Goal: Task Accomplishment & Management: Manage account settings

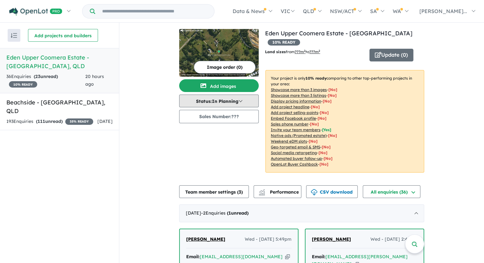
click at [218, 102] on button "Status: In Planning" at bounding box center [219, 101] width 80 height 13
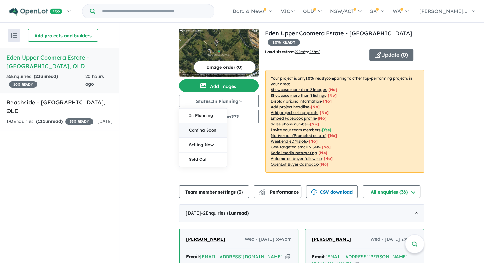
click at [209, 129] on button "Coming Soon" at bounding box center [203, 130] width 47 height 15
click at [389, 55] on button "Update ( 0 )" at bounding box center [392, 55] width 44 height 13
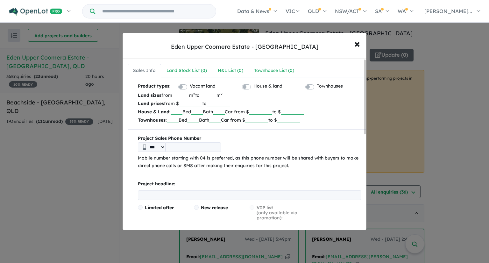
click at [171, 145] on input "tel" at bounding box center [193, 147] width 55 height 10
type input "**********"
click at [170, 195] on input "text" at bounding box center [250, 195] width 224 height 10
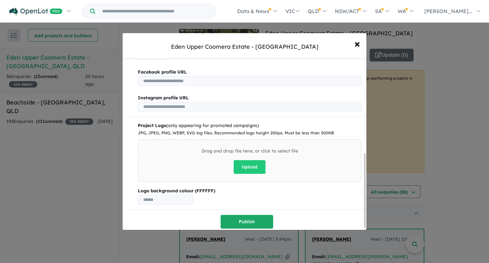
scroll to position [221, 0]
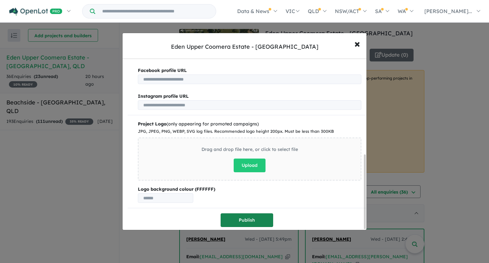
type input "**********"
click at [248, 221] on button "Publish" at bounding box center [247, 220] width 53 height 14
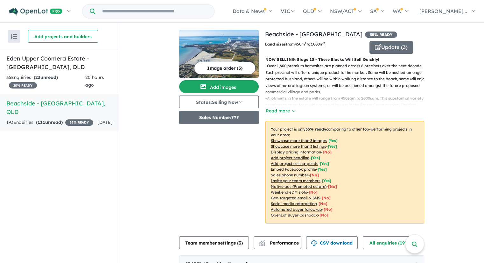
click at [214, 120] on button "Sales Number: ???" at bounding box center [219, 117] width 80 height 13
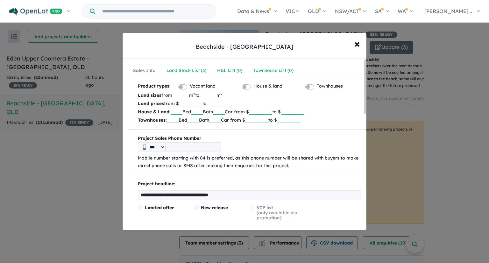
click at [188, 149] on input "tel" at bounding box center [193, 147] width 55 height 10
type input "**********"
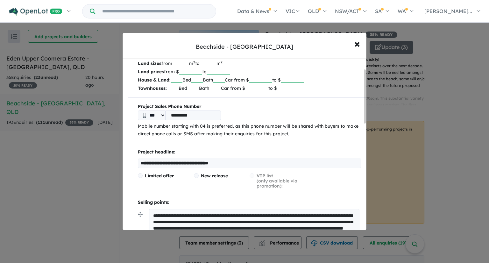
click at [197, 175] on span at bounding box center [196, 175] width 5 height 5
click at [140, 176] on span at bounding box center [140, 175] width 5 height 5
click at [197, 176] on span at bounding box center [196, 175] width 5 height 5
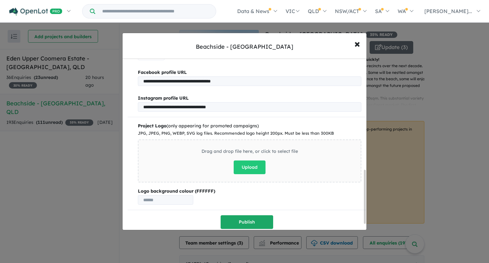
scroll to position [372, 0]
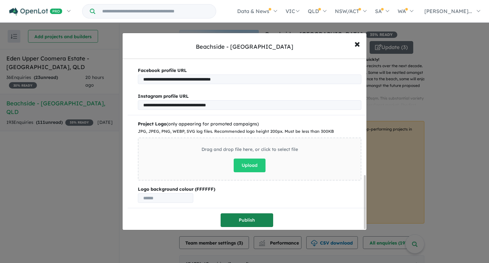
click at [244, 217] on button "Publish" at bounding box center [247, 220] width 53 height 14
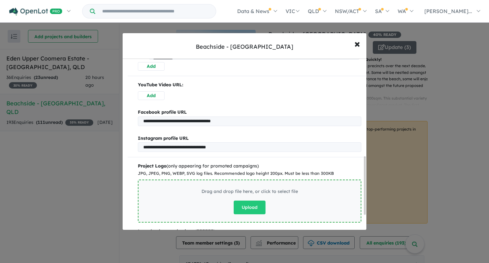
scroll to position [330, 0]
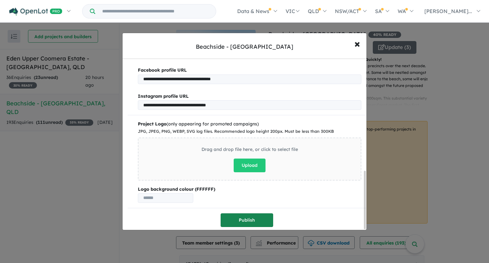
click at [241, 217] on button "Publish" at bounding box center [247, 220] width 53 height 14
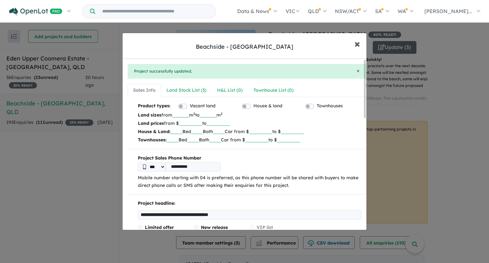
click at [356, 43] on span "×" at bounding box center [358, 44] width 6 height 14
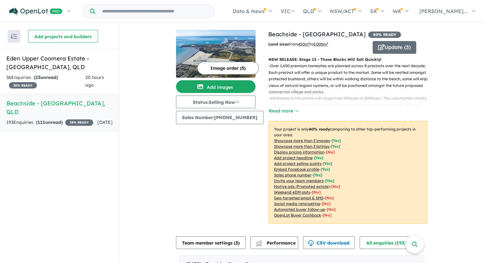
click at [280, 151] on u "Display pricing information" at bounding box center [299, 152] width 50 height 5
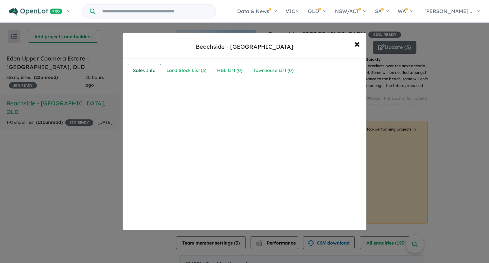
click at [148, 71] on div "Sales Info" at bounding box center [144, 71] width 23 height 8
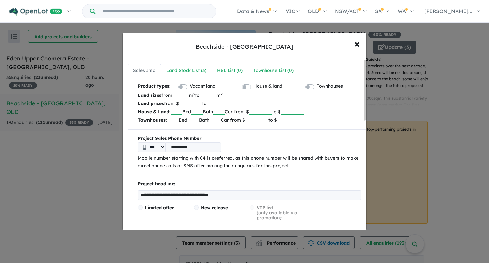
click at [184, 102] on input "number" at bounding box center [190, 103] width 23 height 6
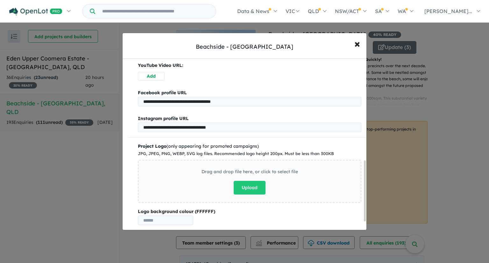
scroll to position [310, 0]
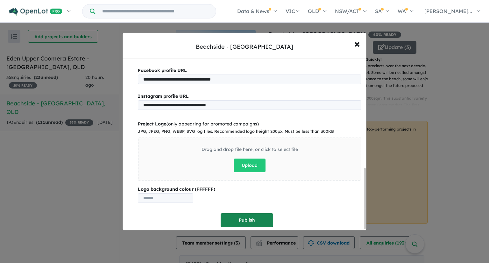
type input "******"
click at [248, 219] on button "Publish" at bounding box center [247, 220] width 53 height 14
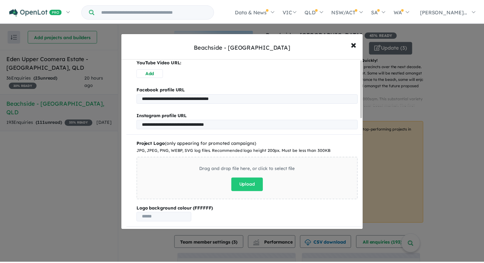
scroll to position [0, 0]
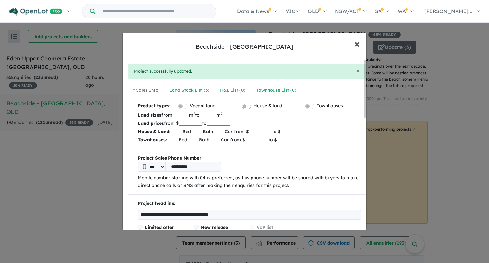
click at [357, 44] on span "×" at bounding box center [358, 44] width 6 height 14
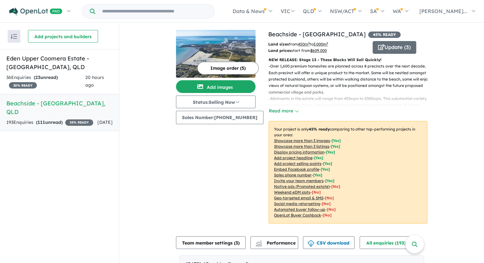
click at [218, 68] on button "Image order ( 5 )" at bounding box center [227, 68] width 61 height 13
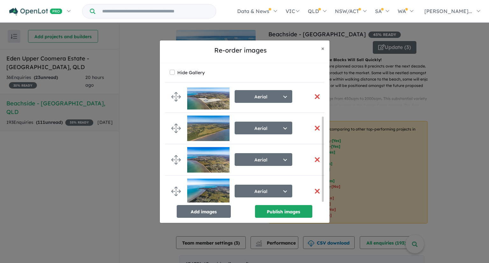
scroll to position [39, 0]
click at [194, 211] on button "Add images" at bounding box center [204, 211] width 54 height 13
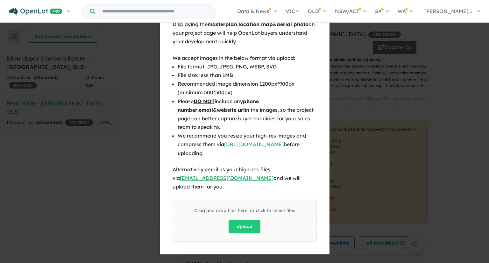
scroll to position [38, 0]
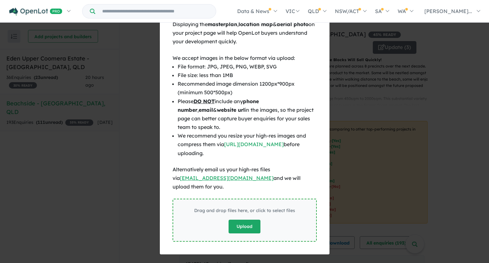
click at [247, 221] on button "Upload" at bounding box center [245, 227] width 32 height 14
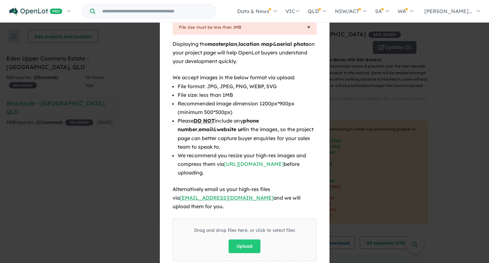
click at [307, 27] on span "×" at bounding box center [308, 26] width 3 height 7
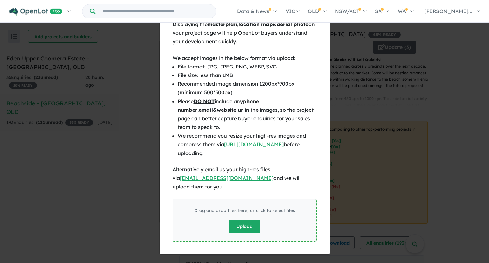
click at [243, 223] on button "Upload" at bounding box center [245, 227] width 32 height 14
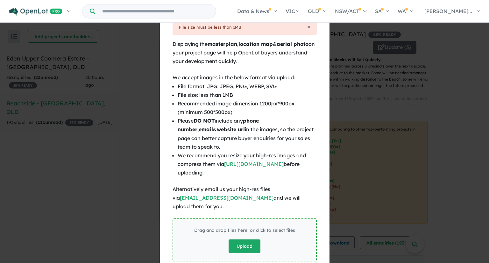
click at [243, 240] on button "Upload" at bounding box center [245, 247] width 32 height 14
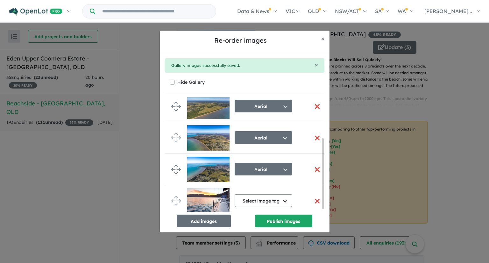
scroll to position [71, 0]
drag, startPoint x: 323, startPoint y: 209, endPoint x: 317, endPoint y: 234, distance: 26.0
click at [318, 233] on div "Re-order images × Close × Gallery images successfully saved. Hide Gallery Aeria…" at bounding box center [244, 131] width 489 height 263
click at [280, 223] on button "Publish images" at bounding box center [283, 221] width 57 height 13
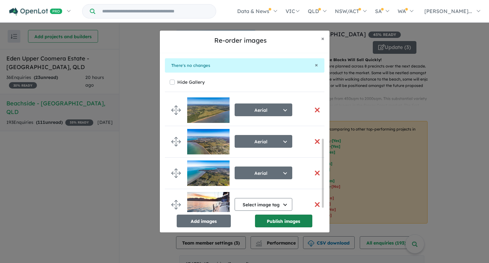
scroll to position [70, 0]
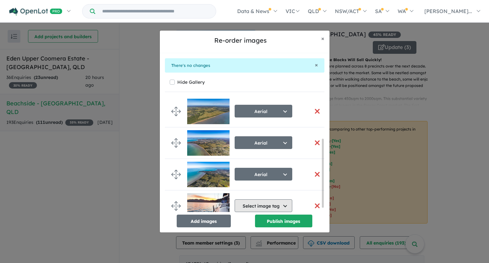
click at [284, 203] on button "Select image tag" at bounding box center [264, 205] width 58 height 13
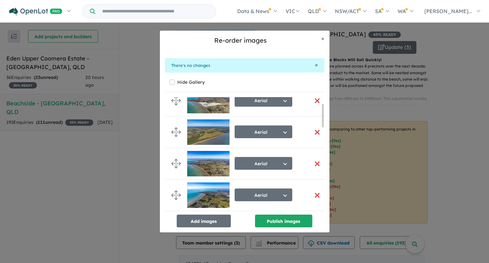
scroll to position [96, 0]
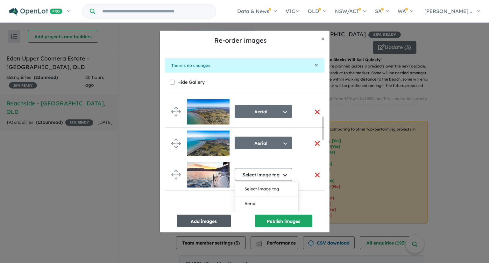
click at [197, 221] on button "Add images" at bounding box center [204, 221] width 54 height 13
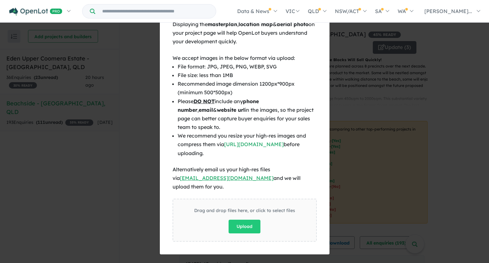
scroll to position [76, 0]
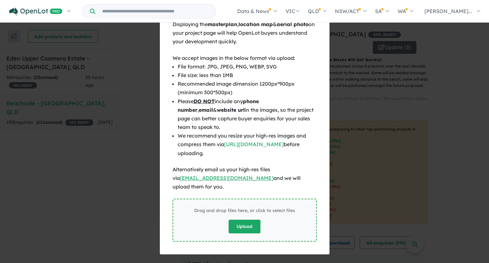
click at [242, 222] on button "Upload" at bounding box center [245, 227] width 32 height 14
click at [278, 231] on div "Drag and drop files here, or click to select files Upload" at bounding box center [245, 220] width 144 height 43
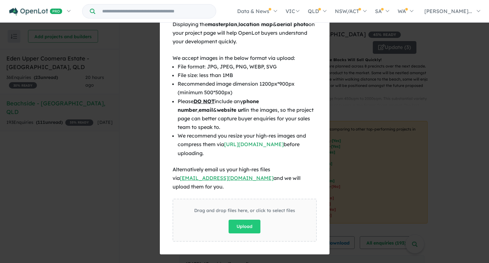
click at [129, 163] on div "× Close Displaying the masterplan , location map & aerial photo on your project…" at bounding box center [244, 131] width 489 height 263
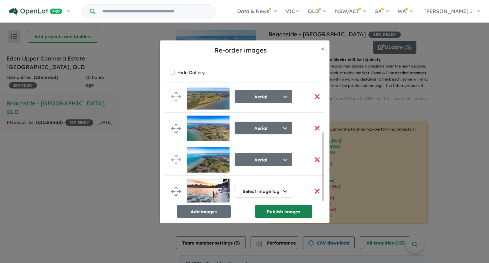
click at [278, 213] on button "Publish images" at bounding box center [283, 211] width 57 height 13
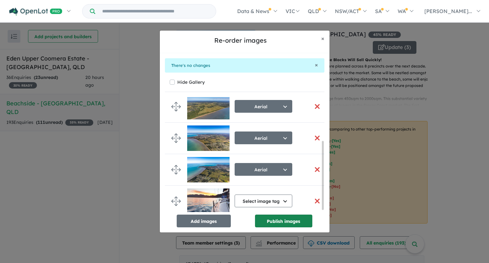
scroll to position [74, 0]
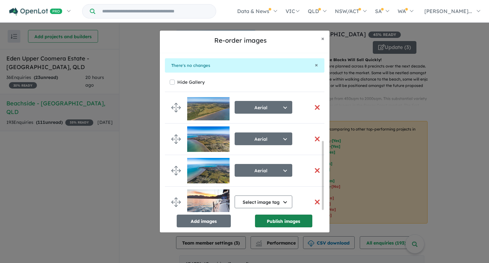
click at [287, 223] on button "Publish images" at bounding box center [283, 221] width 57 height 13
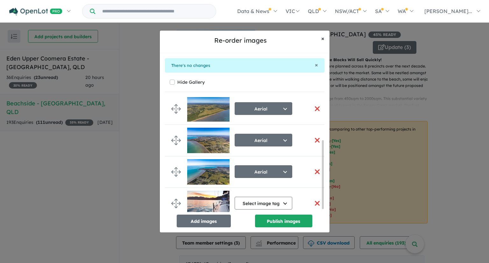
click at [323, 39] on span "×" at bounding box center [322, 38] width 3 height 7
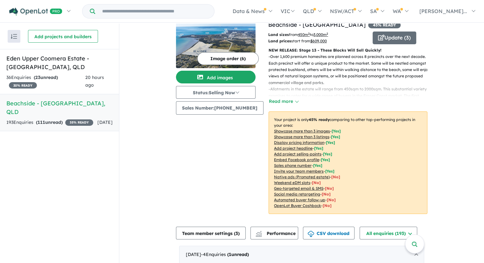
scroll to position [0, 0]
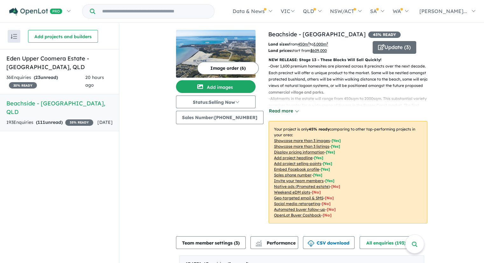
click at [269, 111] on button "Read more" at bounding box center [284, 110] width 30 height 7
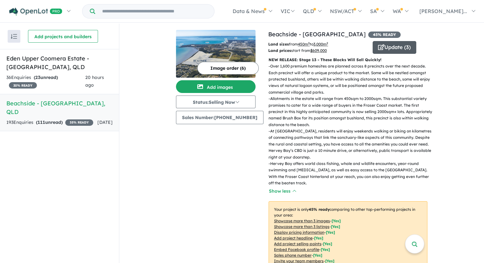
click at [391, 45] on button "Update ( 3 )" at bounding box center [395, 47] width 44 height 13
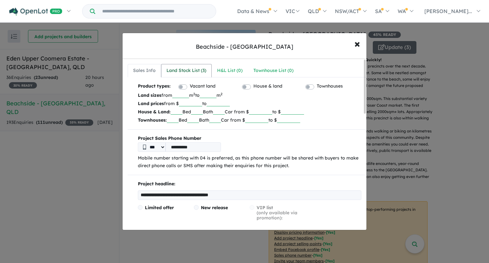
click at [189, 69] on div "Land Stock List ( 3 )" at bounding box center [187, 71] width 40 height 8
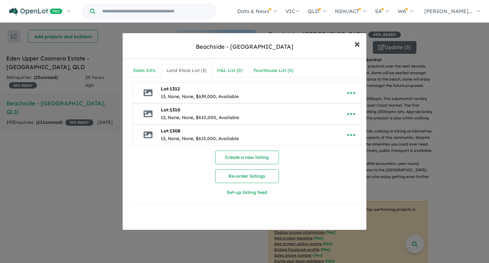
click at [356, 43] on span "×" at bounding box center [358, 44] width 6 height 14
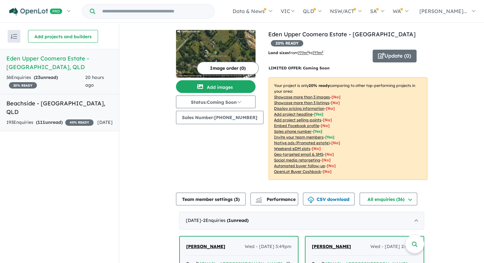
click at [51, 104] on h5 "Beachside - Dundowran Beach , QLD" at bounding box center [59, 107] width 106 height 17
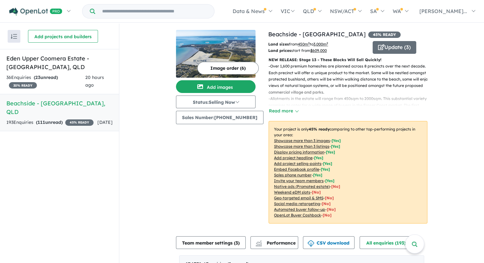
click at [213, 67] on button "Image order ( 6 )" at bounding box center [227, 68] width 61 height 13
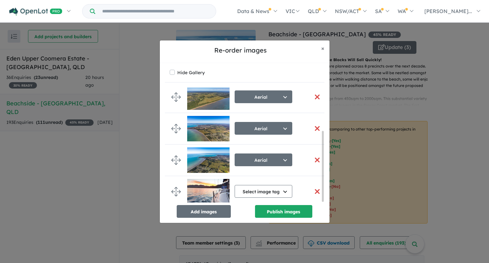
scroll to position [71, 0]
click at [286, 188] on button "Select image tag" at bounding box center [264, 191] width 58 height 13
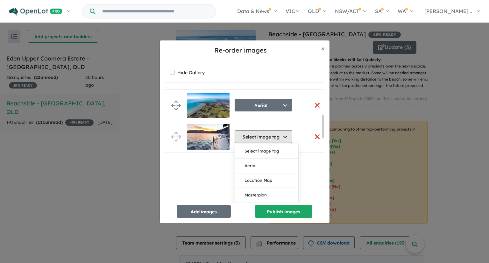
scroll to position [135, 0]
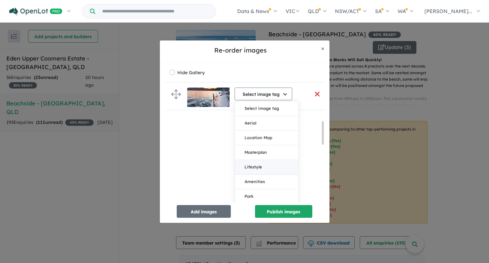
click at [261, 165] on button "Lifestyle" at bounding box center [266, 167] width 63 height 15
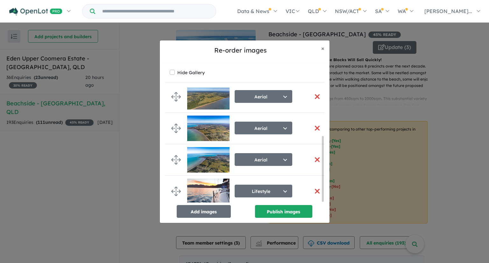
scroll to position [76, 0]
click at [283, 212] on button "Publish images" at bounding box center [283, 211] width 57 height 13
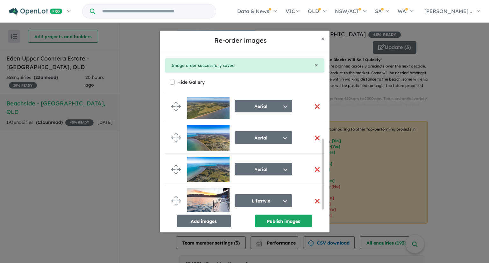
scroll to position [71, 0]
drag, startPoint x: 322, startPoint y: 184, endPoint x: 318, endPoint y: 199, distance: 15.8
click at [319, 199] on div "Aerial Select image tag Aerial Location Map Masterplan Lifestyle Amenities Park…" at bounding box center [245, 154] width 160 height 115
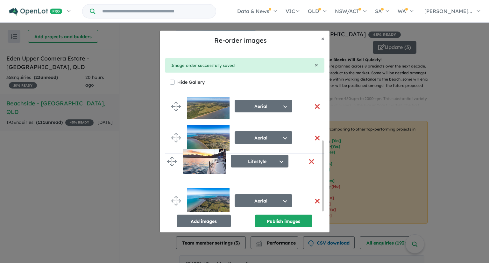
drag, startPoint x: 176, startPoint y: 198, endPoint x: 171, endPoint y: 163, distance: 35.0
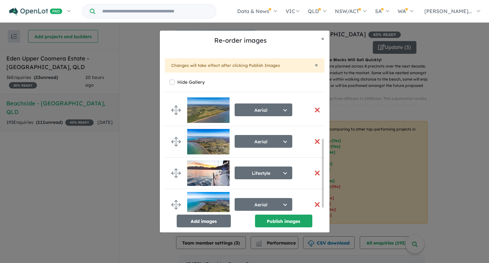
scroll to position [70, 0]
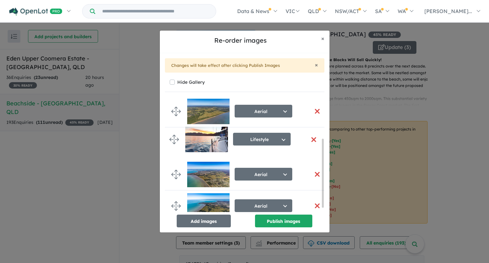
drag, startPoint x: 175, startPoint y: 173, endPoint x: 173, endPoint y: 138, distance: 34.4
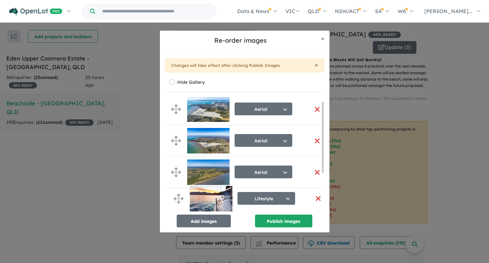
scroll to position [7, 0]
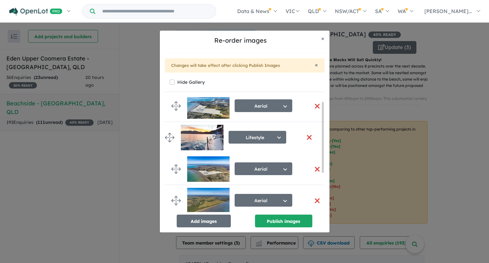
drag, startPoint x: 176, startPoint y: 202, endPoint x: 169, endPoint y: 135, distance: 66.5
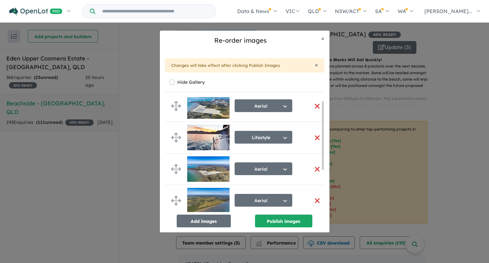
scroll to position [5, 0]
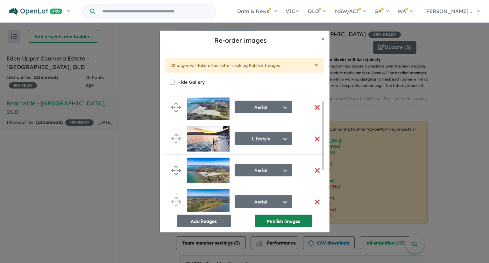
click at [283, 221] on button "Publish images" at bounding box center [283, 221] width 57 height 13
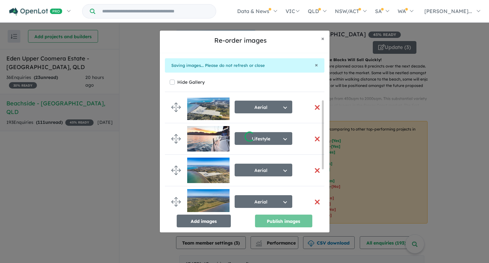
scroll to position [4, 0]
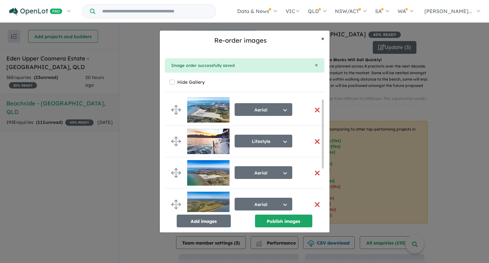
click at [323, 39] on span "×" at bounding box center [322, 38] width 3 height 7
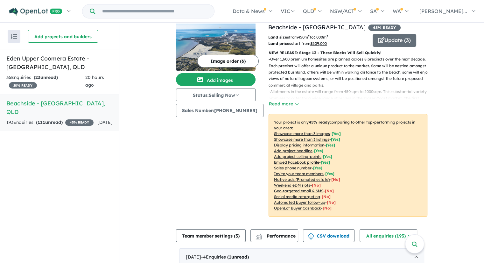
scroll to position [0, 0]
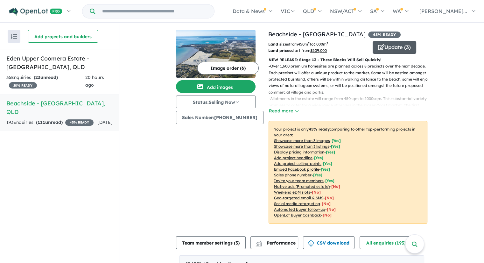
click at [392, 47] on button "Update ( 3 )" at bounding box center [395, 47] width 44 height 13
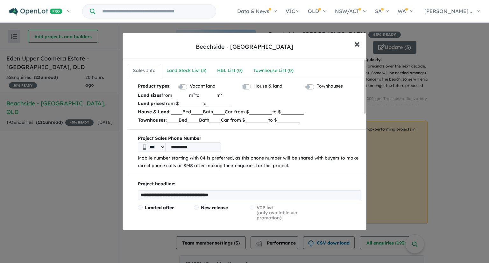
click at [357, 44] on span "×" at bounding box center [358, 44] width 6 height 14
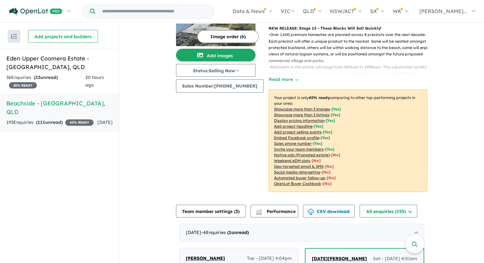
scroll to position [32, 0]
click at [316, 154] on u "Native ads (Promoted estate)" at bounding box center [302, 154] width 56 height 5
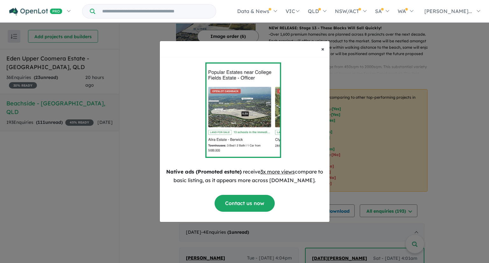
click at [323, 49] on span "×" at bounding box center [322, 48] width 3 height 7
